Goal: Check status: Check status

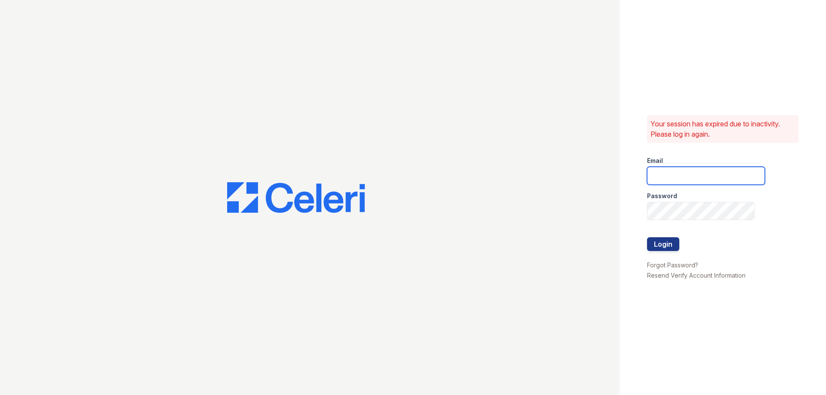
click at [665, 174] on input "email" at bounding box center [706, 176] width 118 height 18
type input "[EMAIL_ADDRESS][DOMAIN_NAME]"
click at [668, 240] on button "Login" at bounding box center [663, 244] width 32 height 14
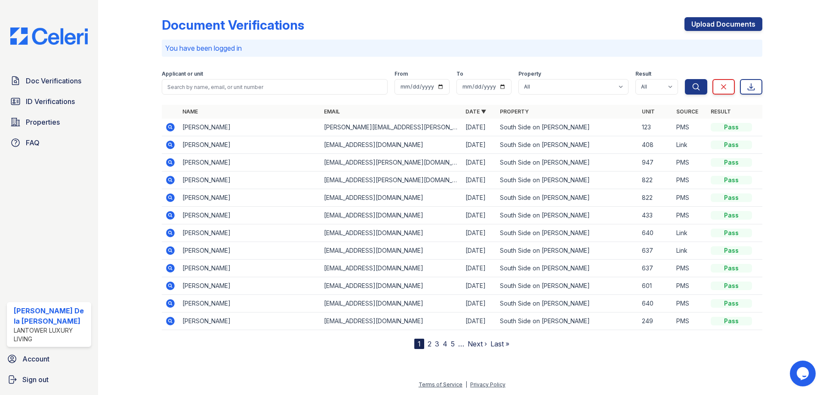
click at [64, 105] on span "ID Verifications" at bounding box center [50, 101] width 49 height 10
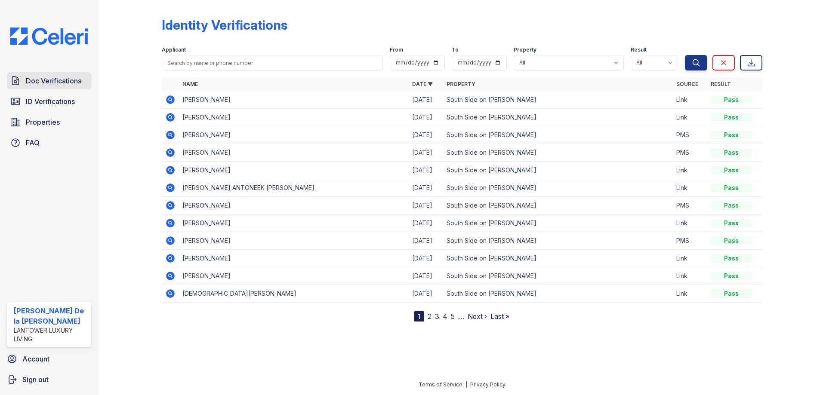
click at [64, 83] on span "Doc Verifications" at bounding box center [53, 81] width 55 height 10
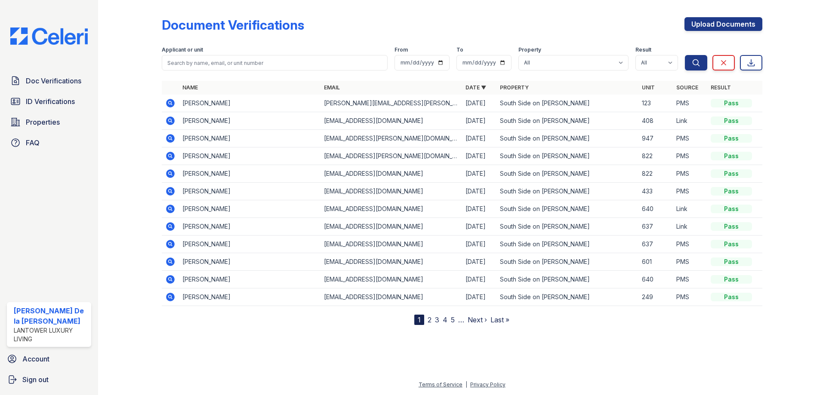
click at [217, 104] on td "James Hazelton" at bounding box center [250, 104] width 142 height 18
click at [61, 102] on span "ID Verifications" at bounding box center [50, 101] width 49 height 10
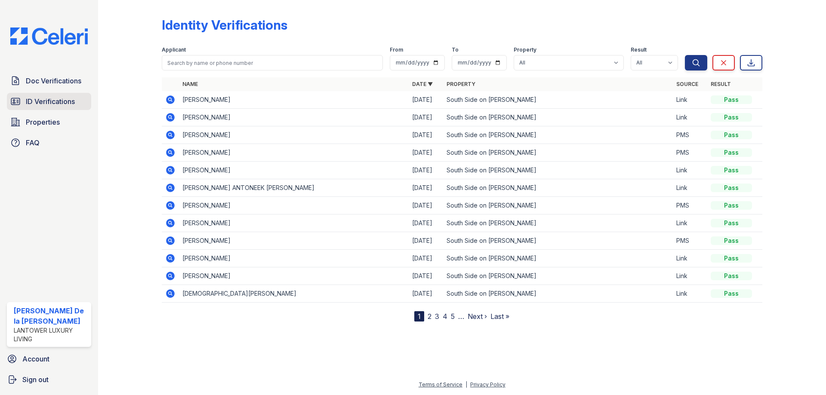
click at [61, 104] on span "ID Verifications" at bounding box center [50, 101] width 49 height 10
click at [167, 149] on icon at bounding box center [170, 153] width 10 height 10
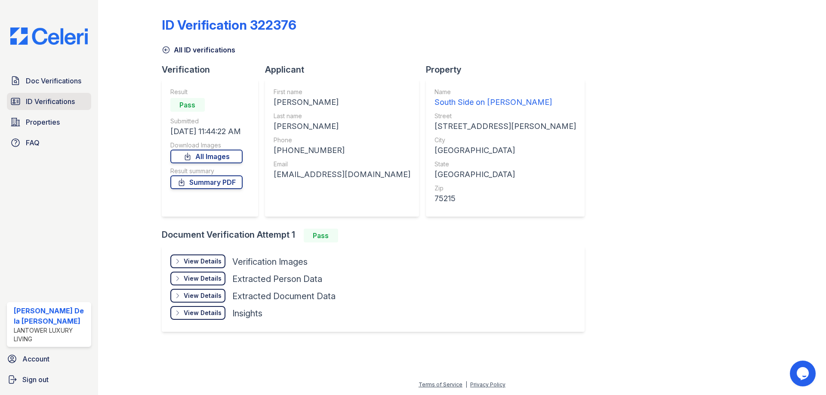
click at [58, 104] on span "ID Verifications" at bounding box center [50, 101] width 49 height 10
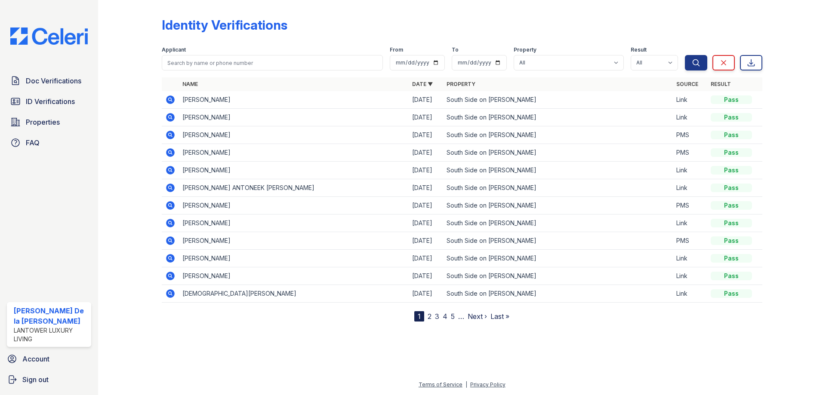
click at [146, 127] on div at bounding box center [137, 162] width 50 height 318
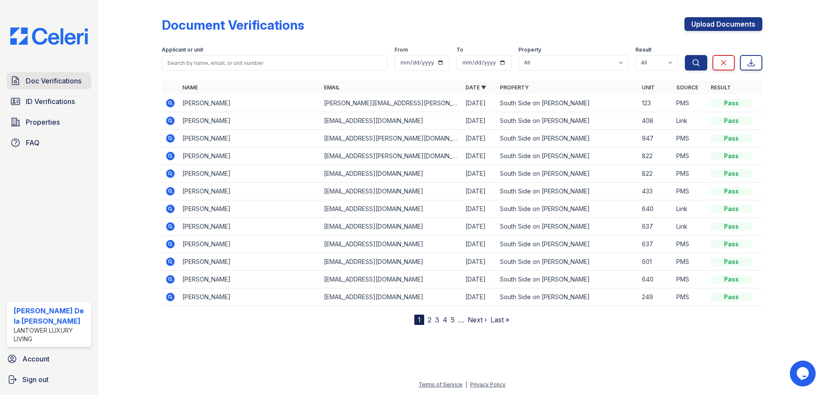
click at [61, 82] on span "Doc Verifications" at bounding box center [53, 81] width 55 height 10
click at [75, 104] on span "ID Verifications" at bounding box center [50, 101] width 49 height 10
